Goal: Browse casually: Explore the website without a specific task or goal

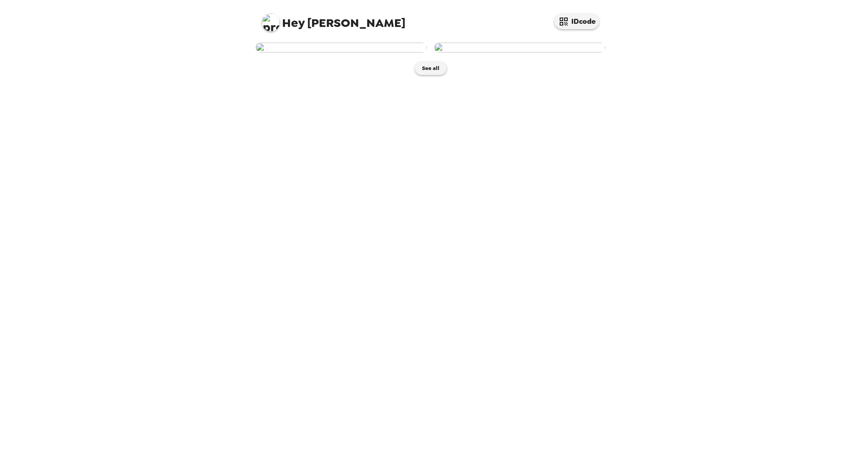
click at [464, 52] on img at bounding box center [519, 48] width 171 height 10
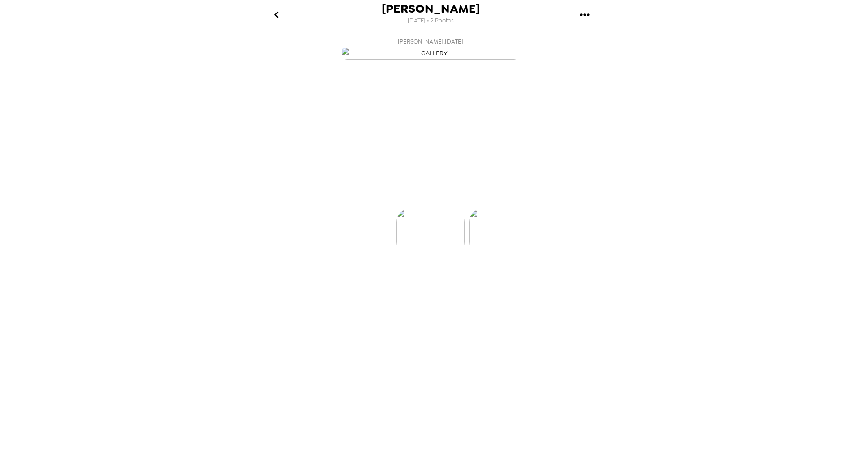
scroll to position [0, 72]
click at [420, 282] on img at bounding box center [431, 258] width 68 height 47
click at [372, 282] on img at bounding box center [359, 258] width 68 height 47
click at [491, 282] on img at bounding box center [503, 258] width 68 height 47
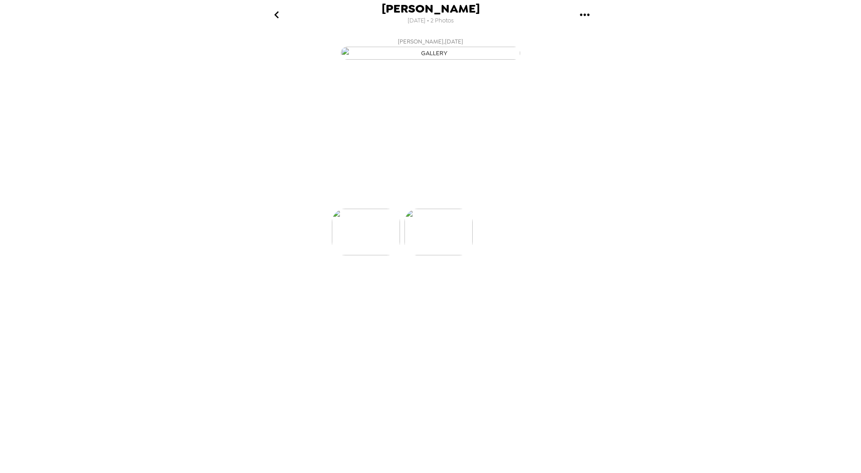
scroll to position [0, 72]
click at [411, 198] on p "Backdrops" at bounding box center [419, 192] width 41 height 11
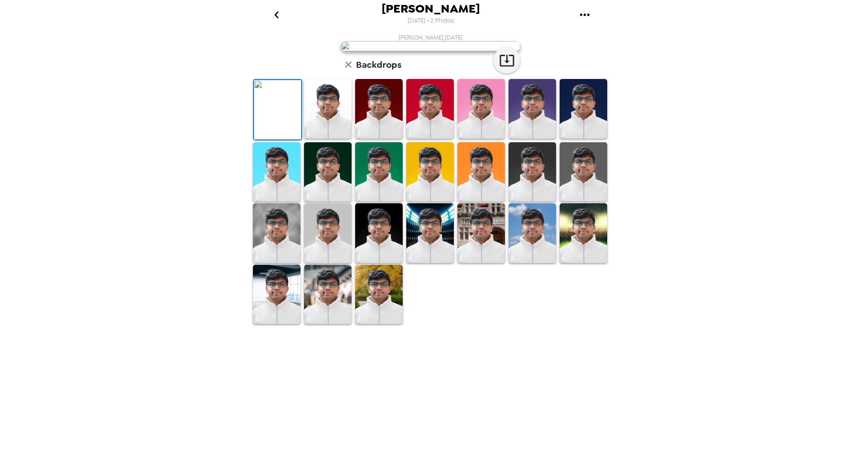
click at [326, 139] on img at bounding box center [328, 109] width 48 height 60
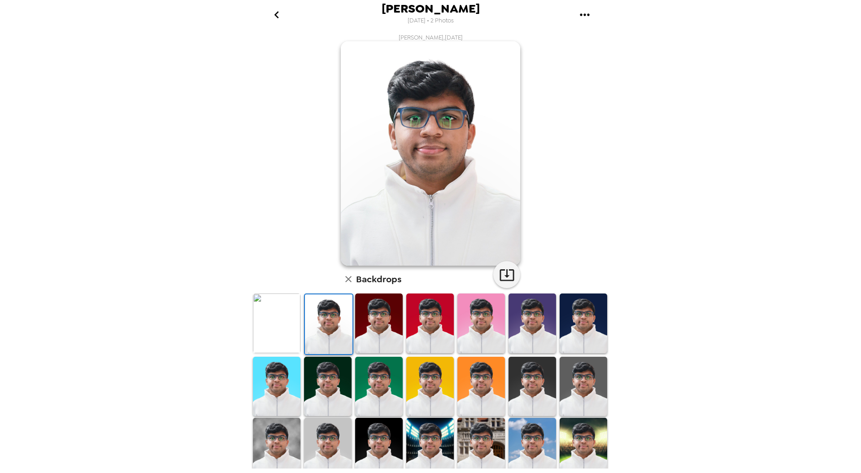
click at [368, 324] on img at bounding box center [379, 323] width 48 height 60
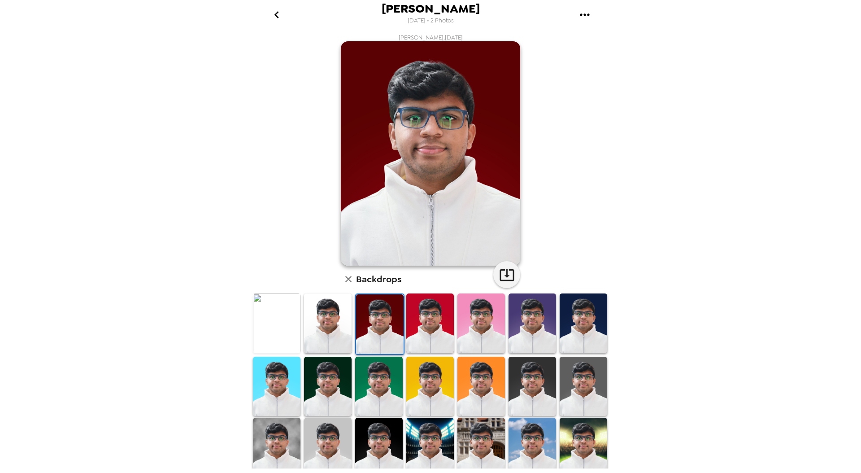
click at [570, 338] on img at bounding box center [584, 323] width 48 height 60
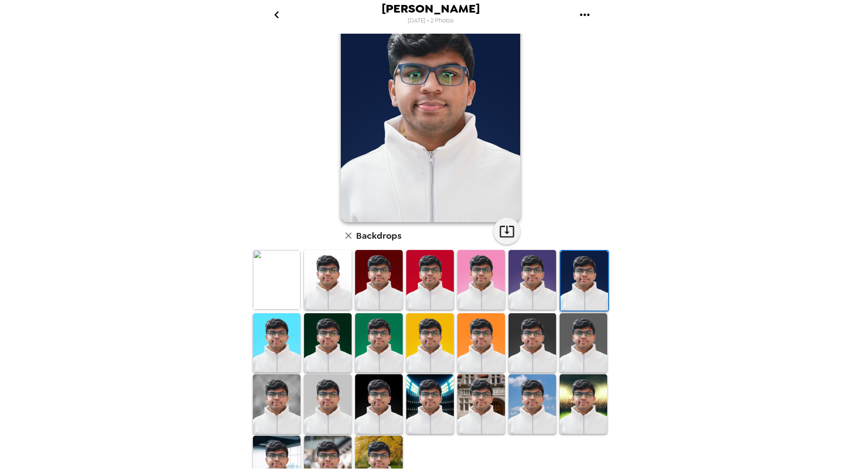
scroll to position [66, 0]
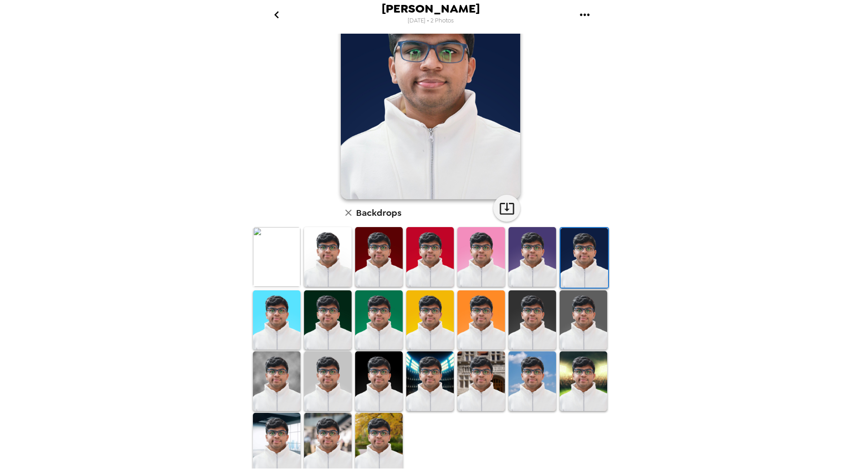
click at [534, 378] on img at bounding box center [532, 381] width 48 height 60
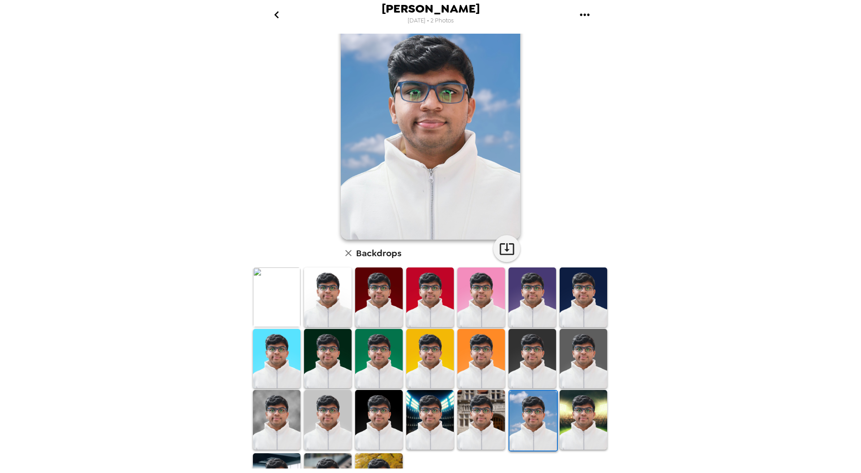
scroll to position [0, 0]
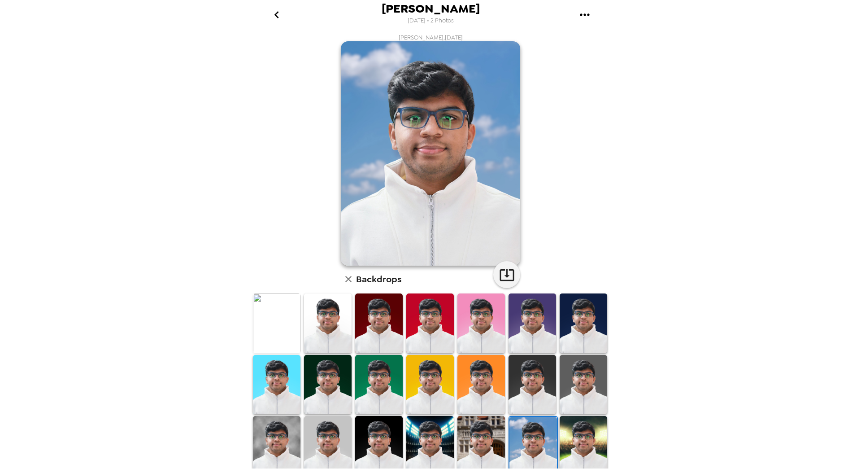
click at [284, 309] on img at bounding box center [277, 323] width 48 height 60
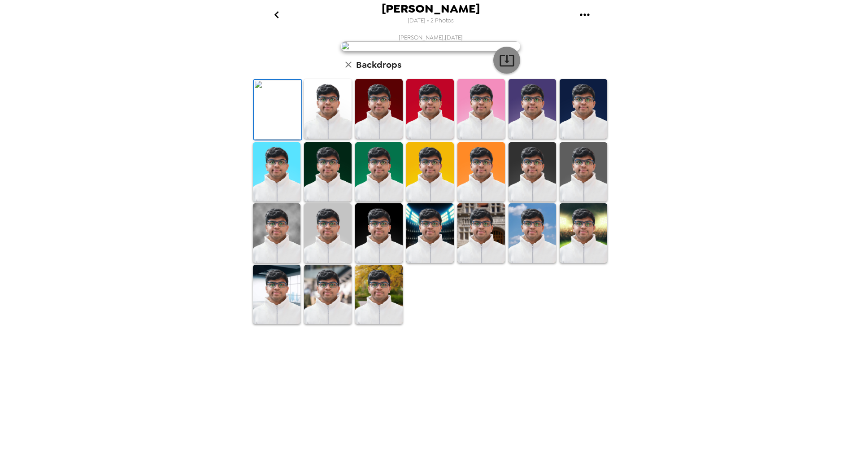
click at [506, 68] on icon "button" at bounding box center [507, 60] width 16 height 16
click at [347, 70] on icon "button" at bounding box center [348, 64] width 11 height 11
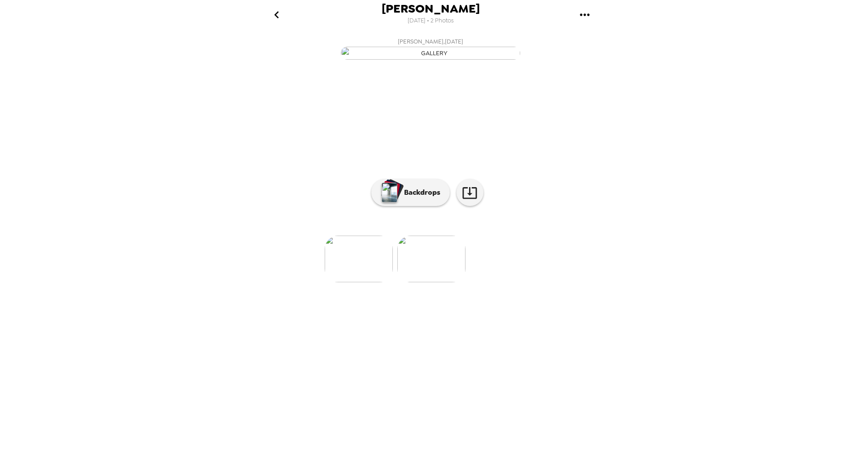
click at [350, 282] on img at bounding box center [359, 258] width 68 height 47
click at [485, 282] on img at bounding box center [503, 258] width 68 height 47
click at [357, 282] on img at bounding box center [359, 258] width 68 height 47
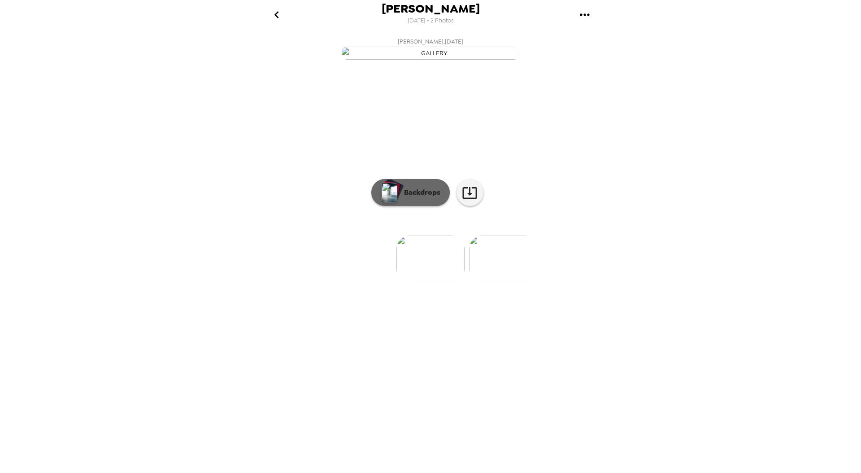
click at [422, 206] on button "Backdrops" at bounding box center [410, 192] width 78 height 27
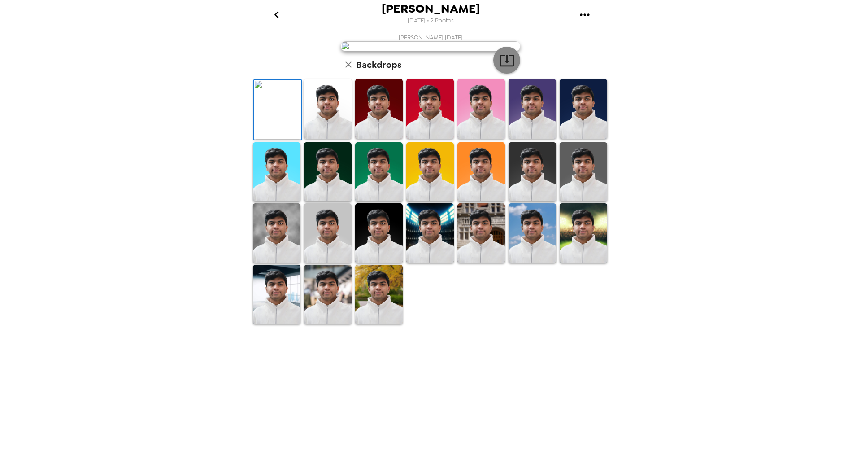
click at [500, 68] on icon "button" at bounding box center [507, 60] width 16 height 16
click at [280, 15] on icon "go back" at bounding box center [276, 15] width 14 height 14
